Goal: Information Seeking & Learning: Understand process/instructions

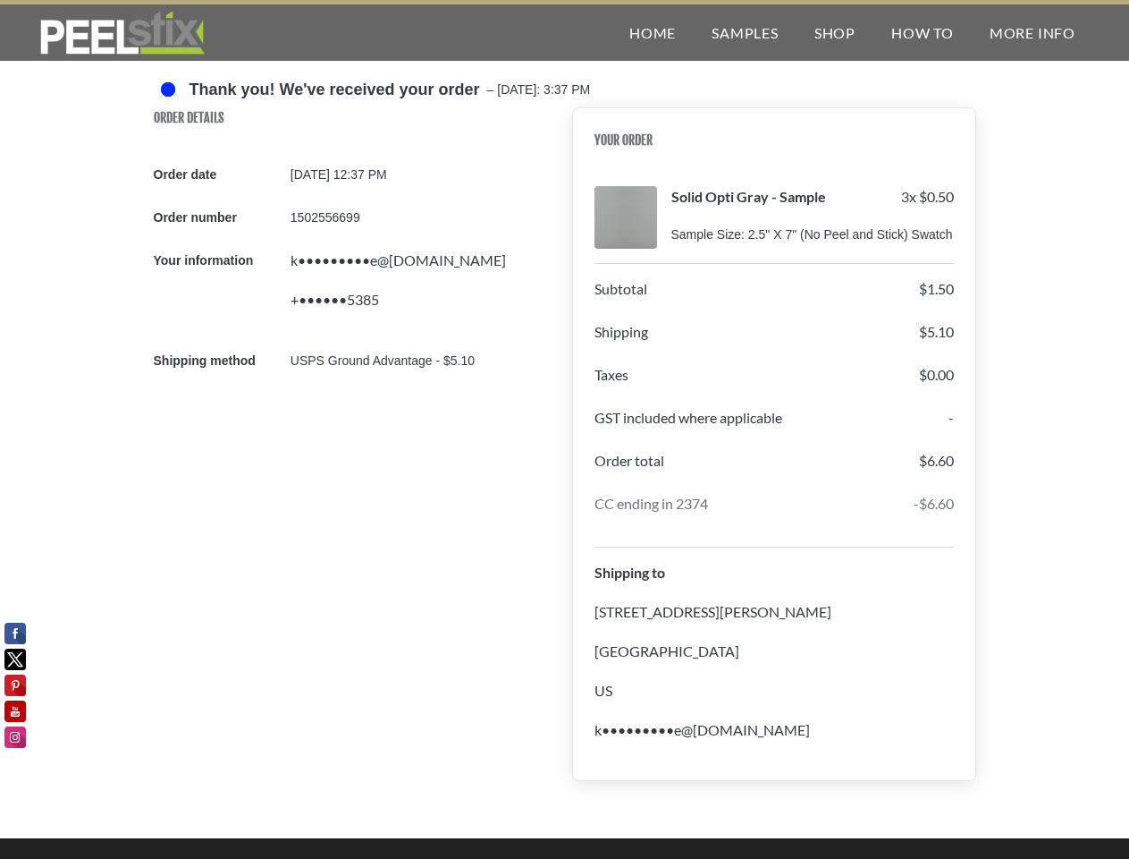
click at [564, 429] on div "Order Details Order date [DATE] 12:37 PM Order number 1502556699 Your informati…" at bounding box center [565, 461] width 823 height 709
click at [564, 30] on div "Home Samples Shop How To More Info" at bounding box center [717, 32] width 753 height 56
click at [564, 32] on div "Home Samples Shop How To More Info" at bounding box center [717, 32] width 753 height 56
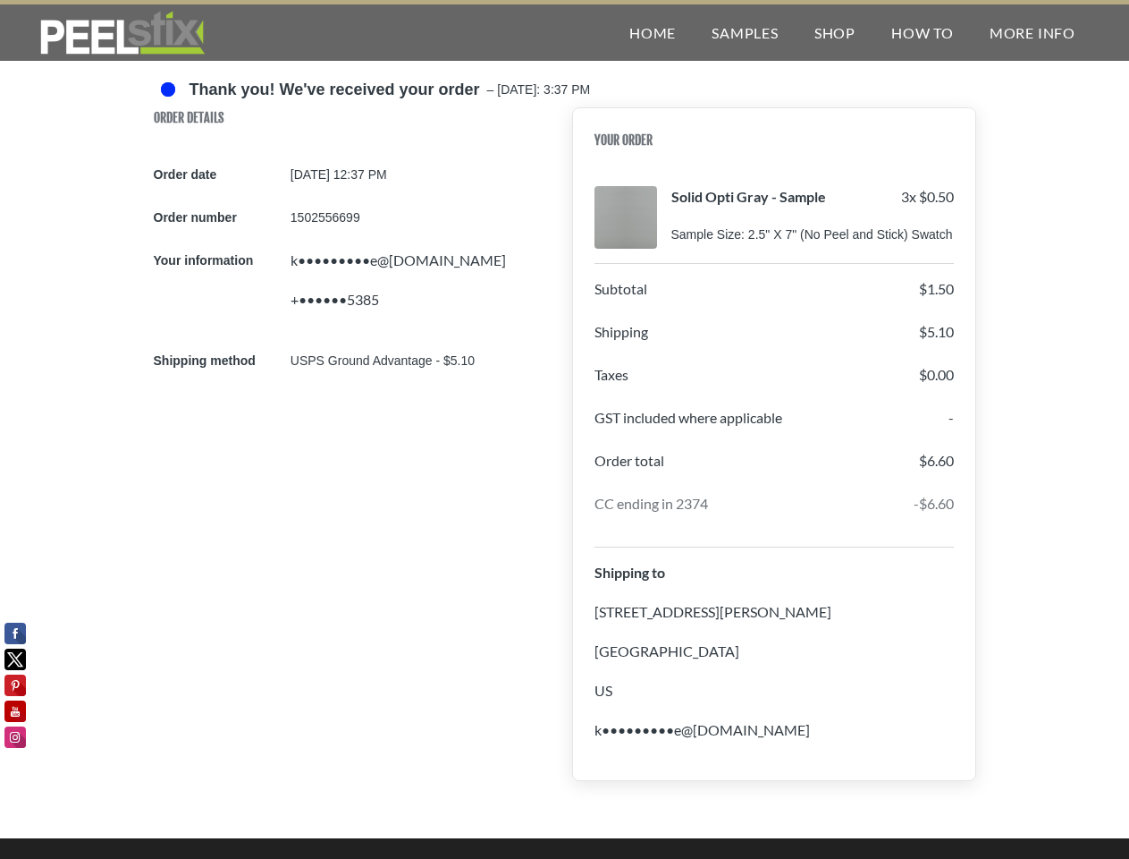
click at [122, 33] on img at bounding box center [122, 33] width 173 height 45
click at [922, 32] on link "How To" at bounding box center [923, 32] width 98 height 56
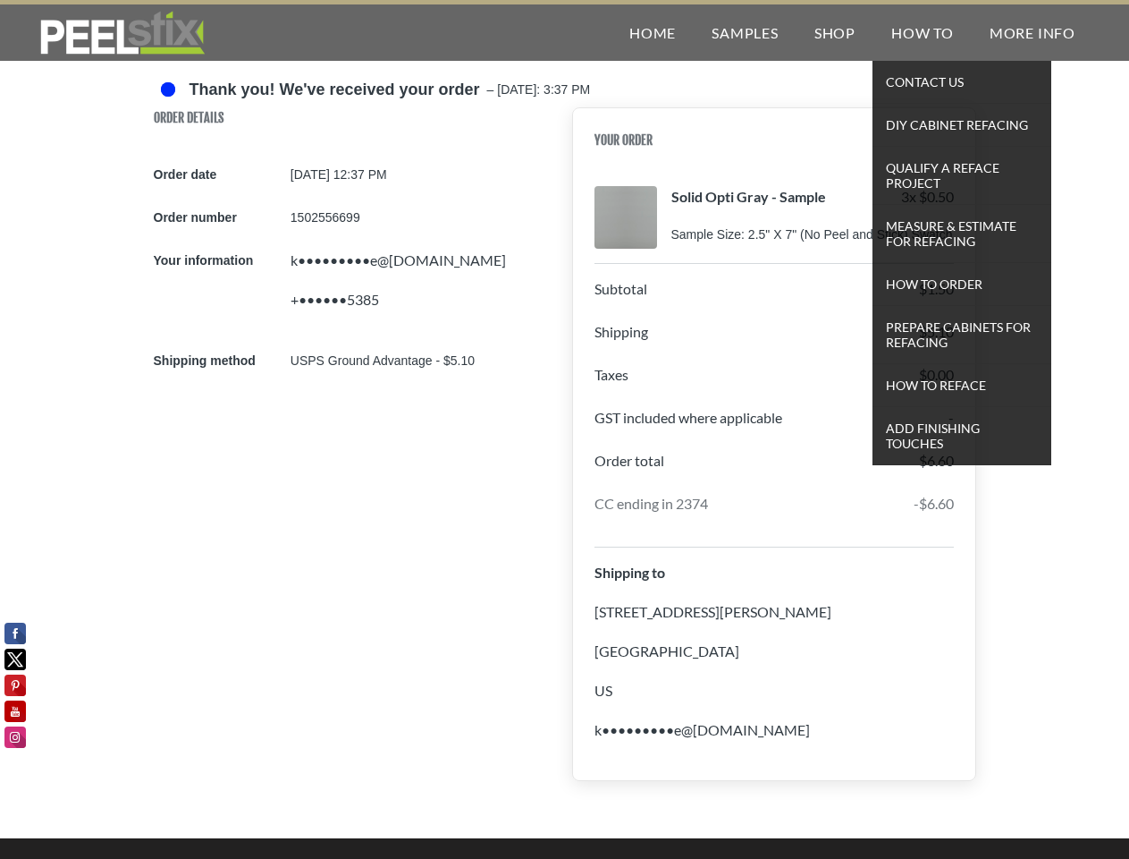
click at [564, 419] on div "Order Details Order date [DATE] 12:37 PM Order number 1502556699 Your informati…" at bounding box center [565, 461] width 823 height 709
